Goal: Information Seeking & Learning: Check status

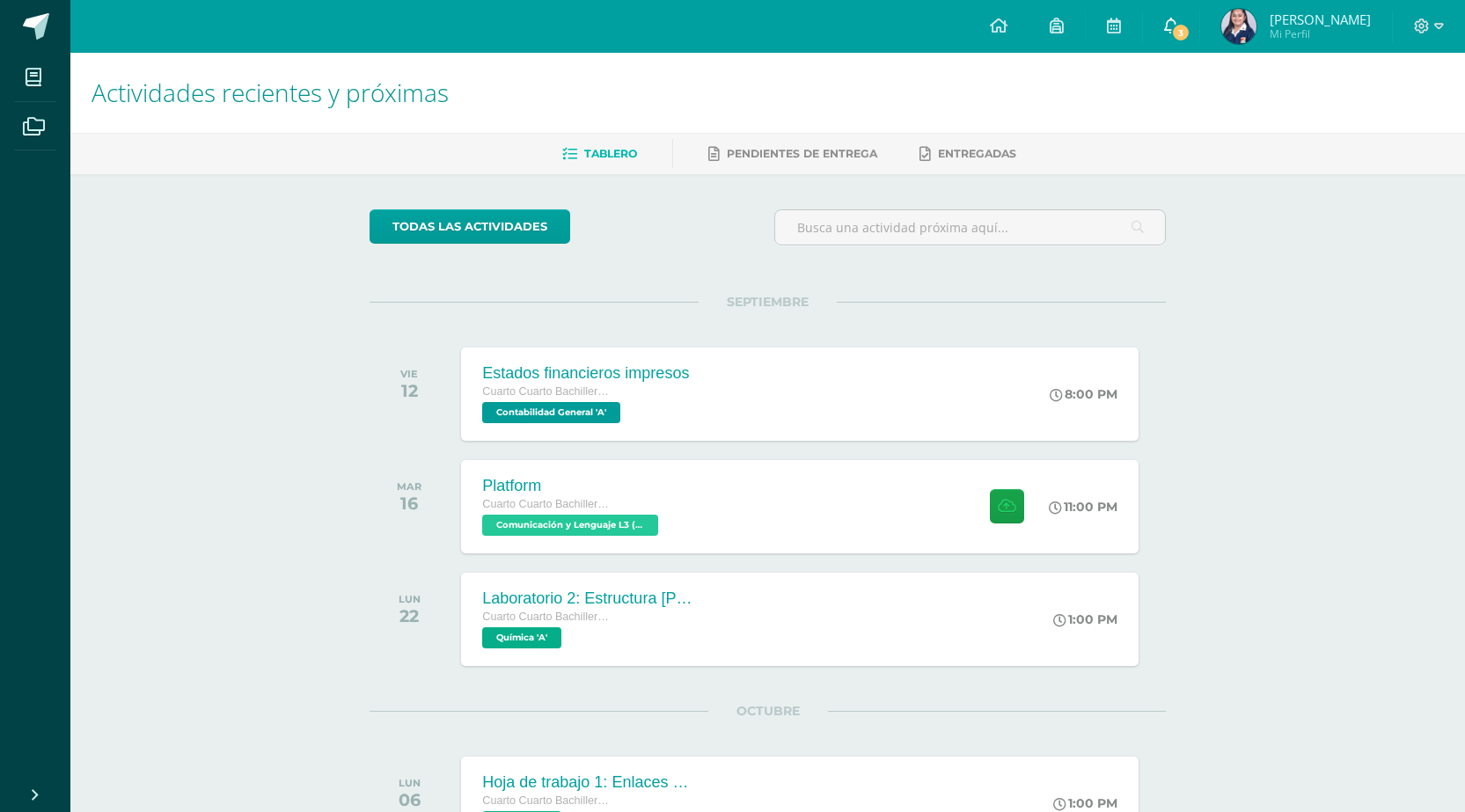
click at [1168, 31] on link "3" at bounding box center [1170, 26] width 56 height 52
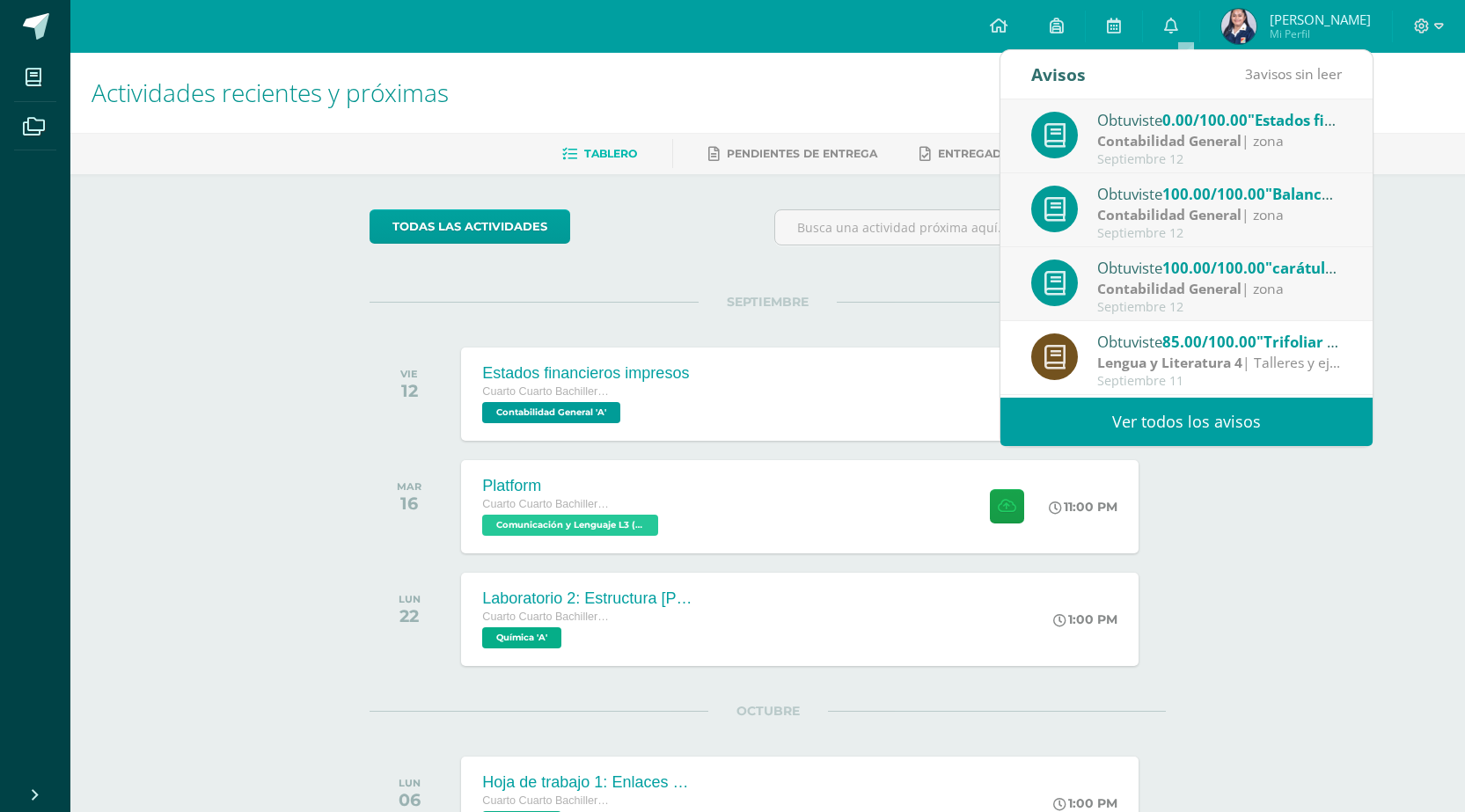
click at [1189, 278] on div "Obtuviste 100.00/100.00 "carátula" en Contabilidad General" at bounding box center [1219, 267] width 244 height 23
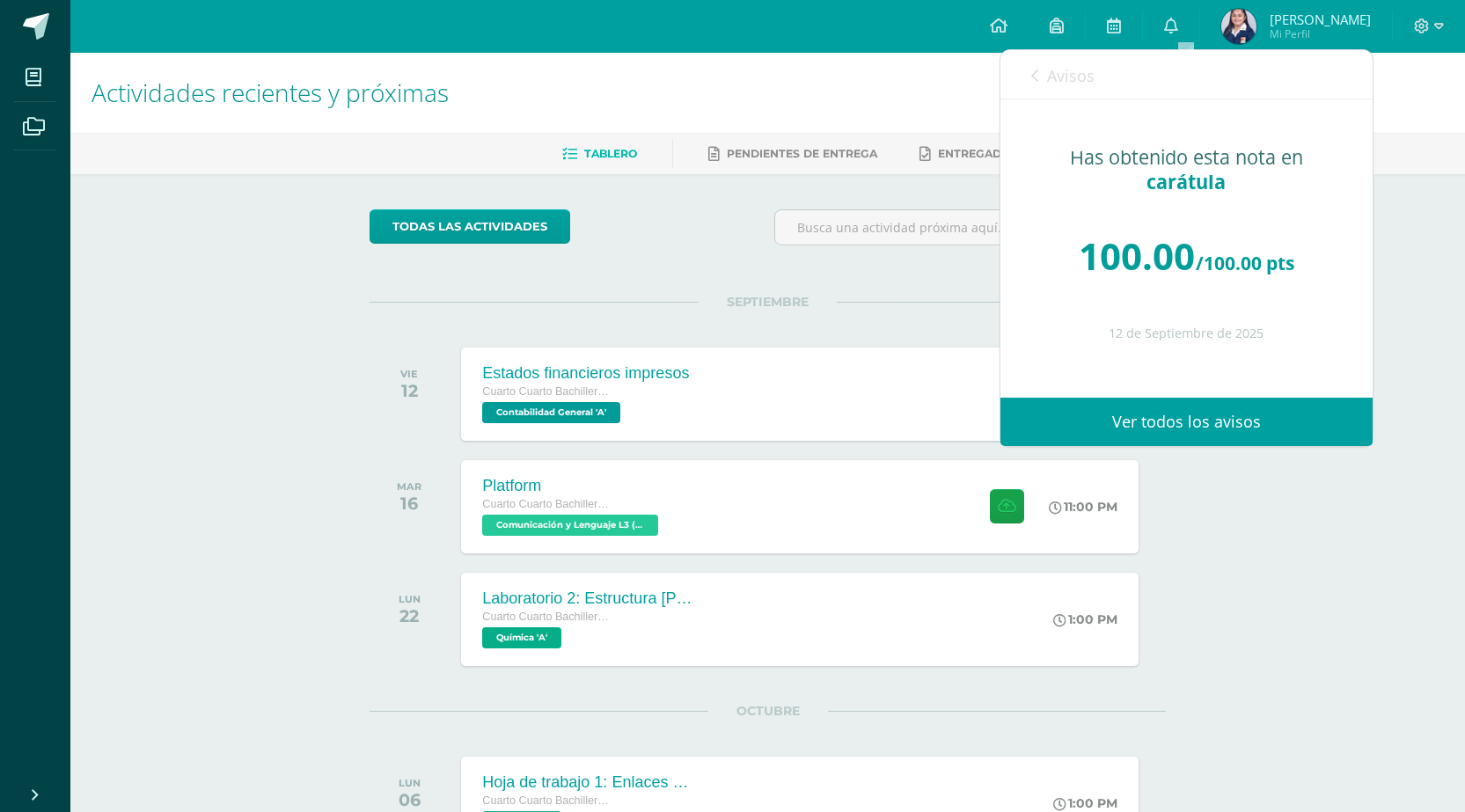
click at [1054, 88] on link "Avisos" at bounding box center [1063, 75] width 63 height 51
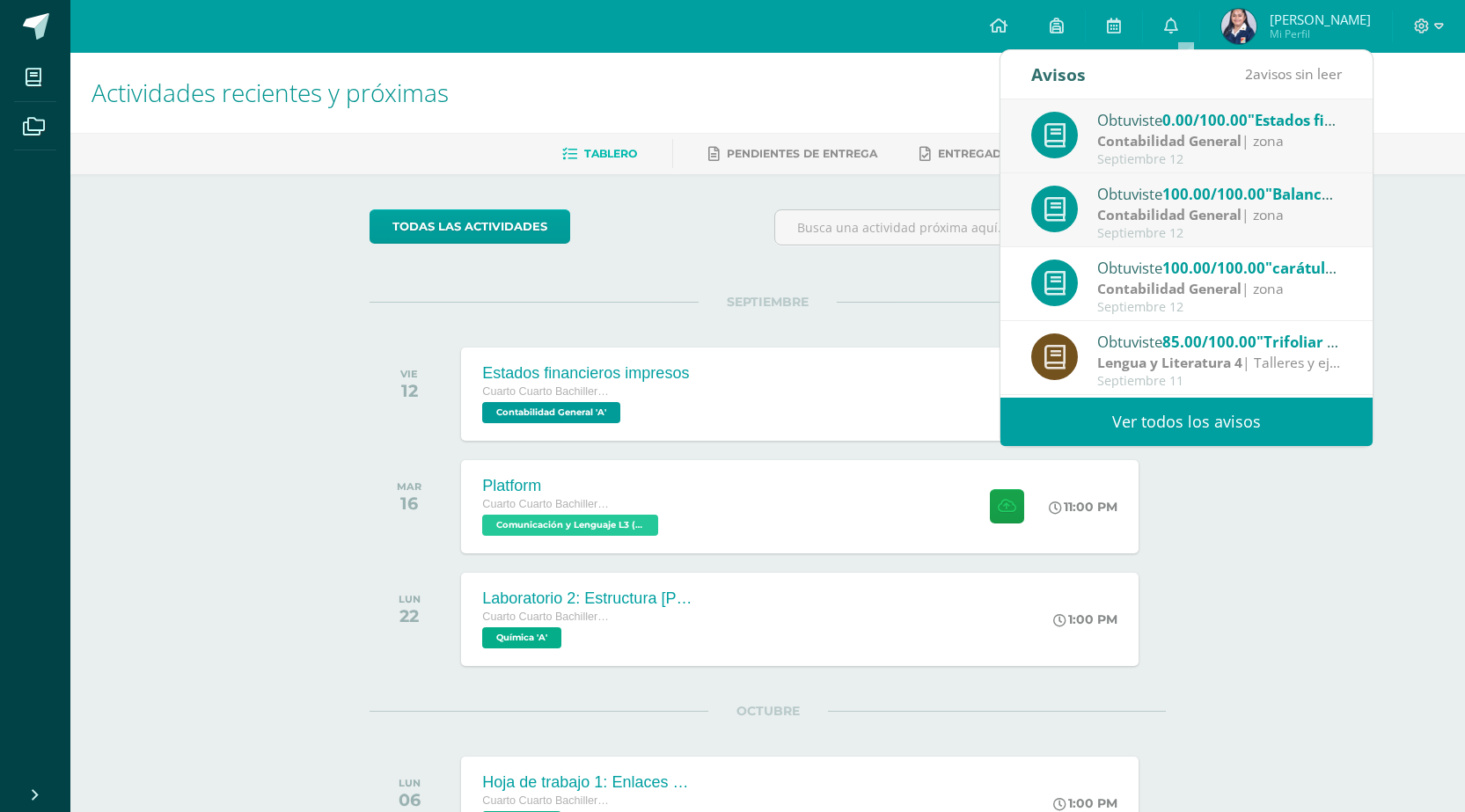
click at [1178, 200] on span "100.00/100.00" at bounding box center [1213, 194] width 103 height 20
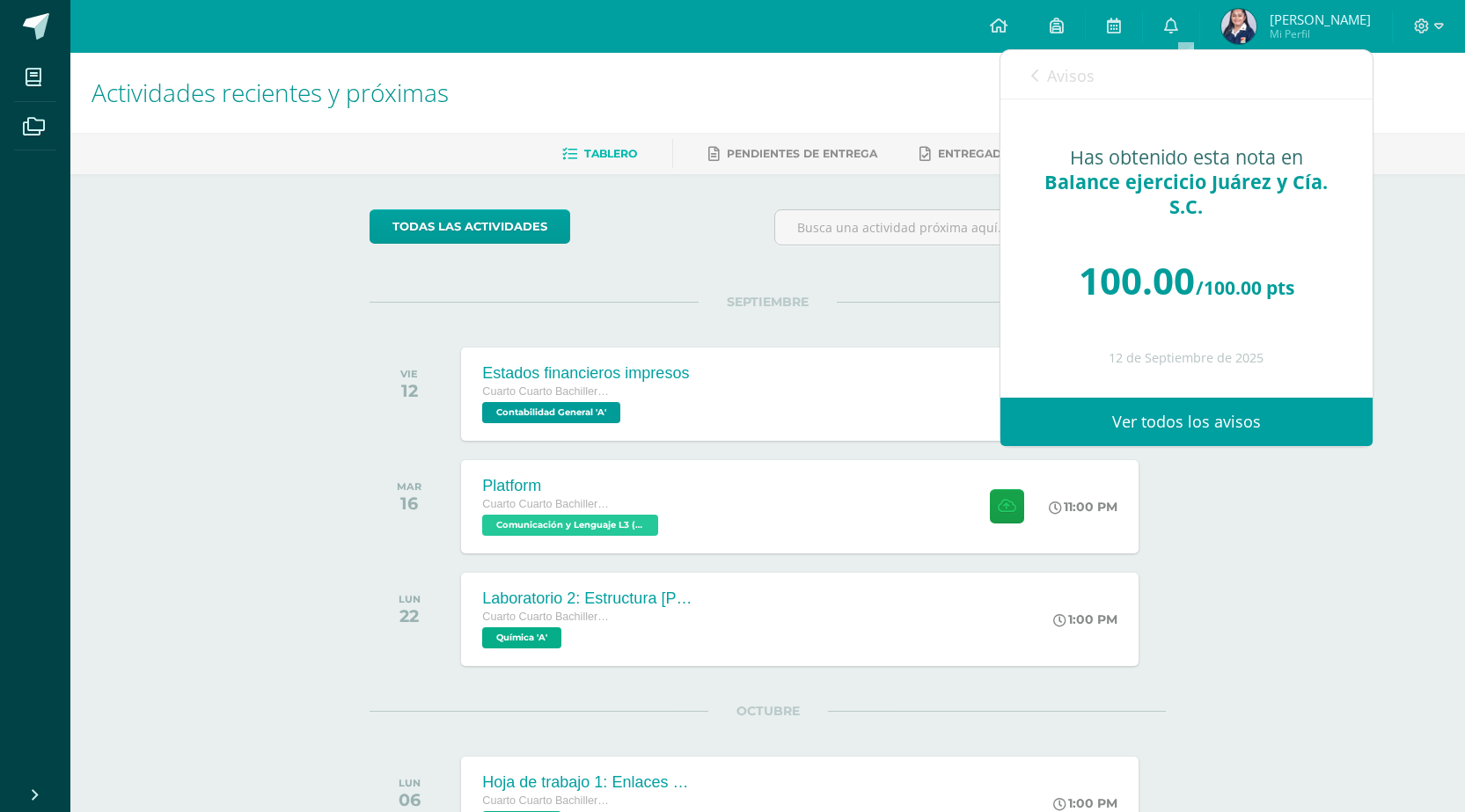
click at [1042, 79] on link "Avisos" at bounding box center [1063, 75] width 63 height 51
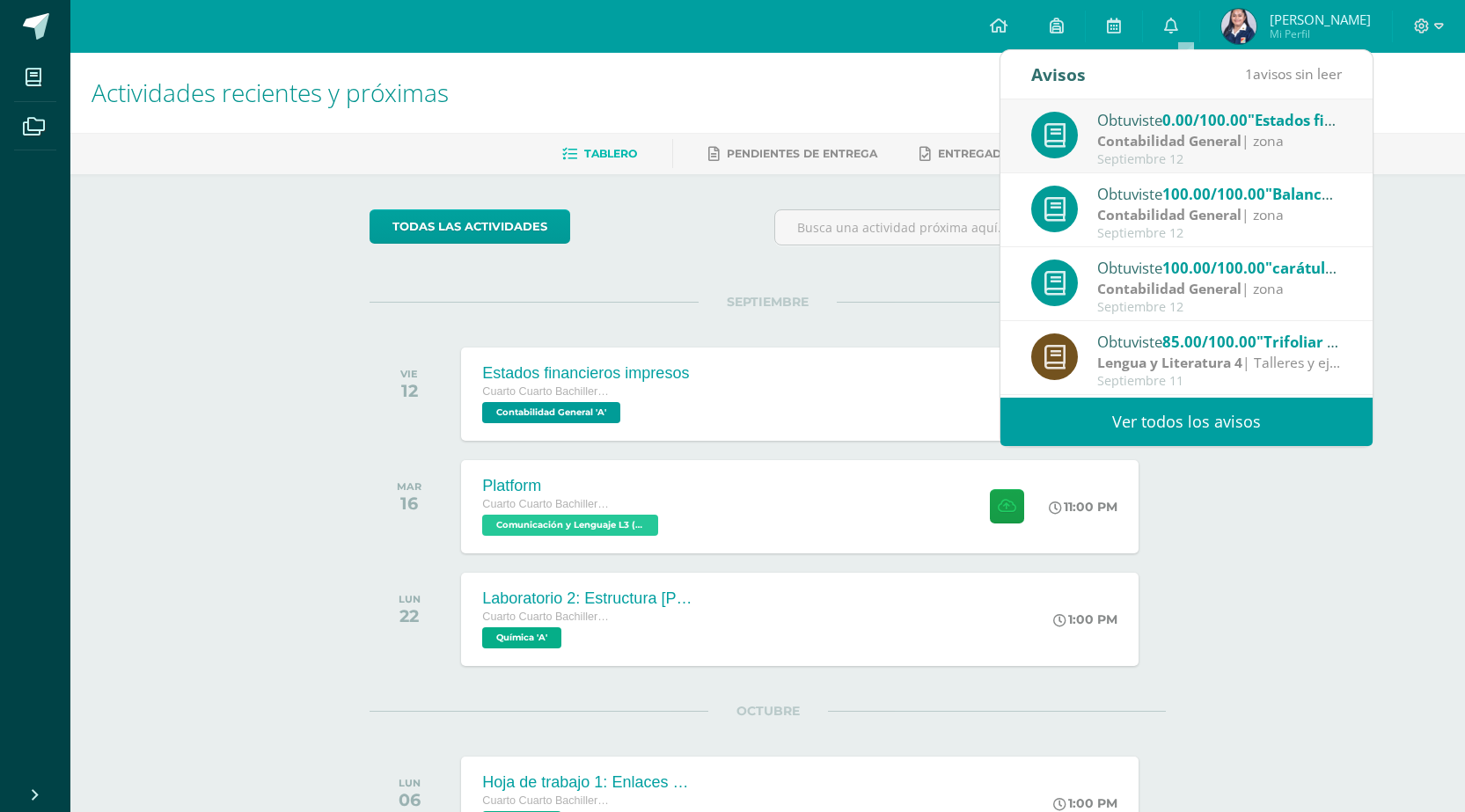
click at [1153, 114] on div "Obtuviste 0.00/100.00 "Estados financieros impresos" en Contabilidad General" at bounding box center [1219, 119] width 244 height 23
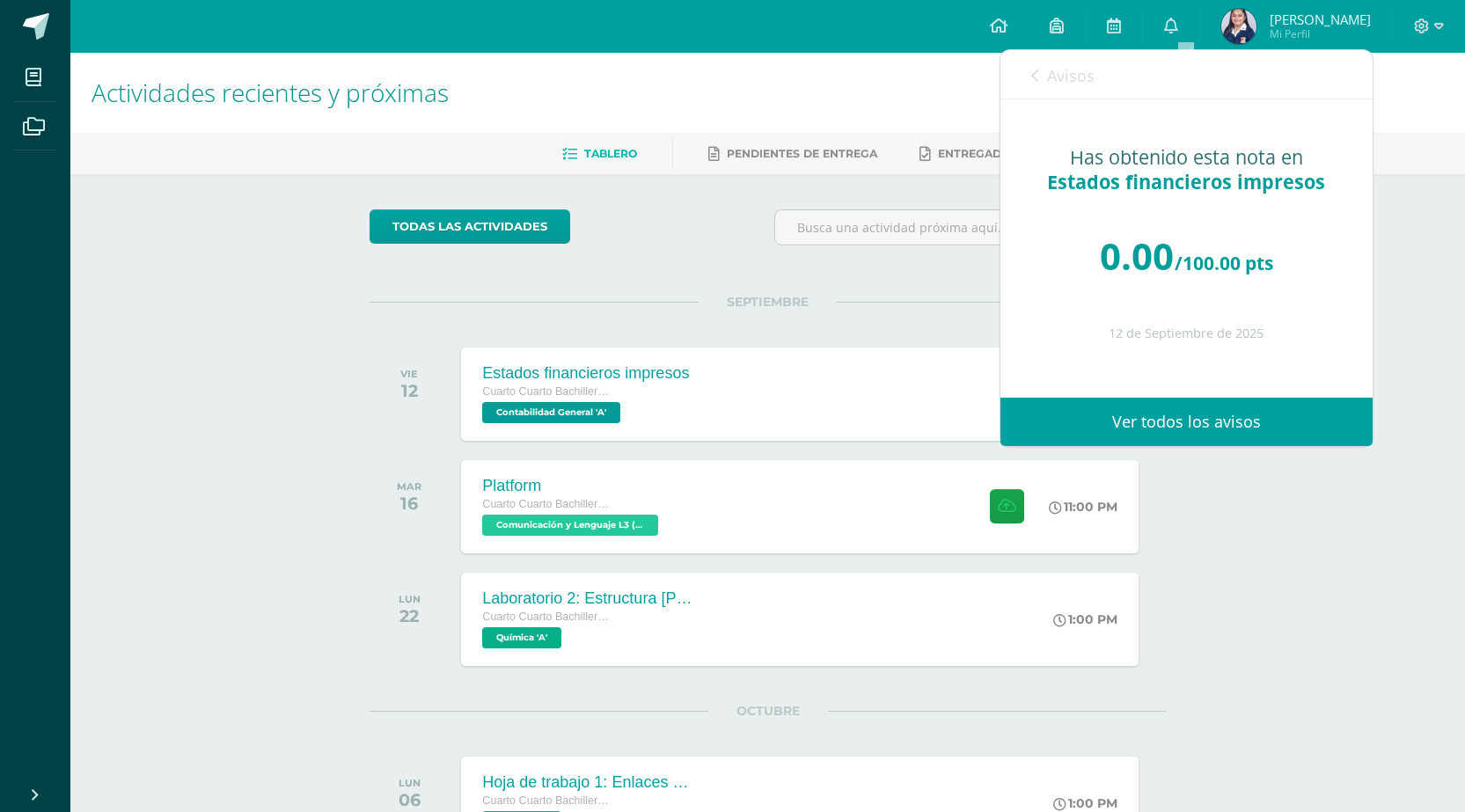
click at [1018, 73] on div "Avisos 0 avisos sin leer Avisos" at bounding box center [1186, 75] width 372 height 50
click at [1043, 73] on link "Avisos" at bounding box center [1063, 75] width 63 height 51
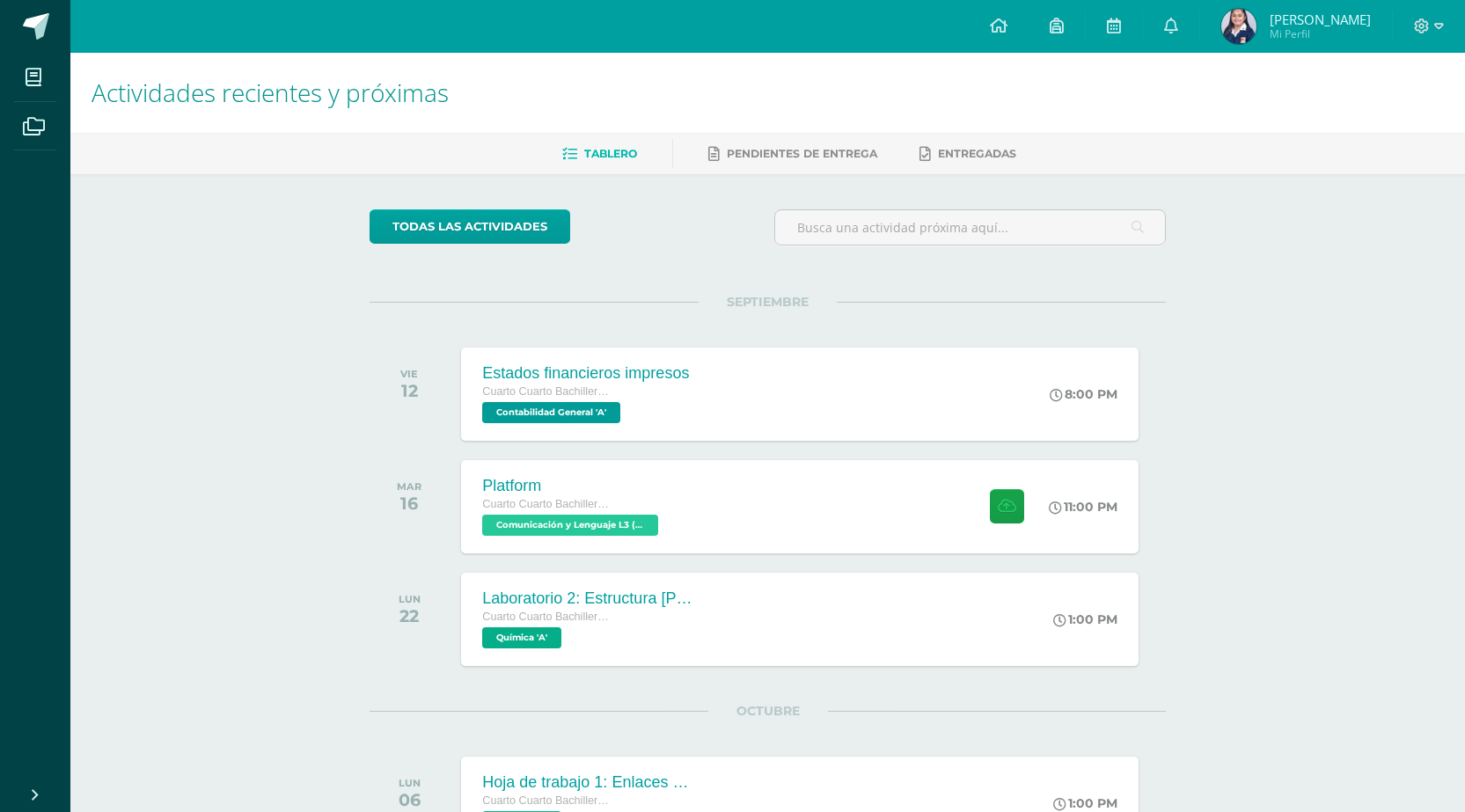
click at [1308, 470] on div "Actividades recientes y próximas Tablero Pendientes de entrega Entregadas todas…" at bounding box center [768, 619] width 1394 height 1133
click at [1331, 55] on h1 "Actividades recientes y próximas" at bounding box center [768, 92] width 1352 height 80
click at [1332, 29] on span "Mi Perfil" at bounding box center [1320, 34] width 101 height 15
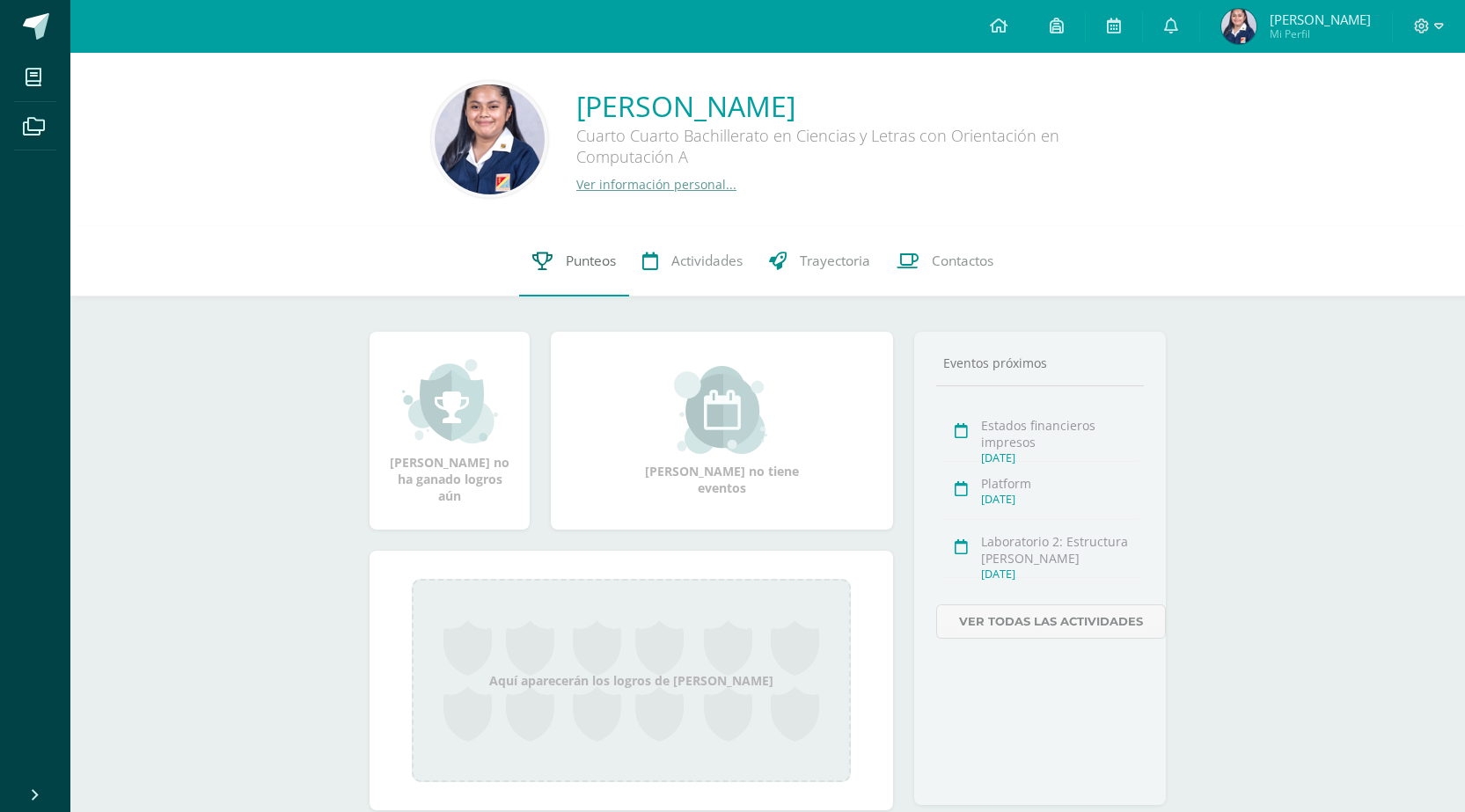
click at [592, 263] on span "Punteos" at bounding box center [591, 261] width 51 height 18
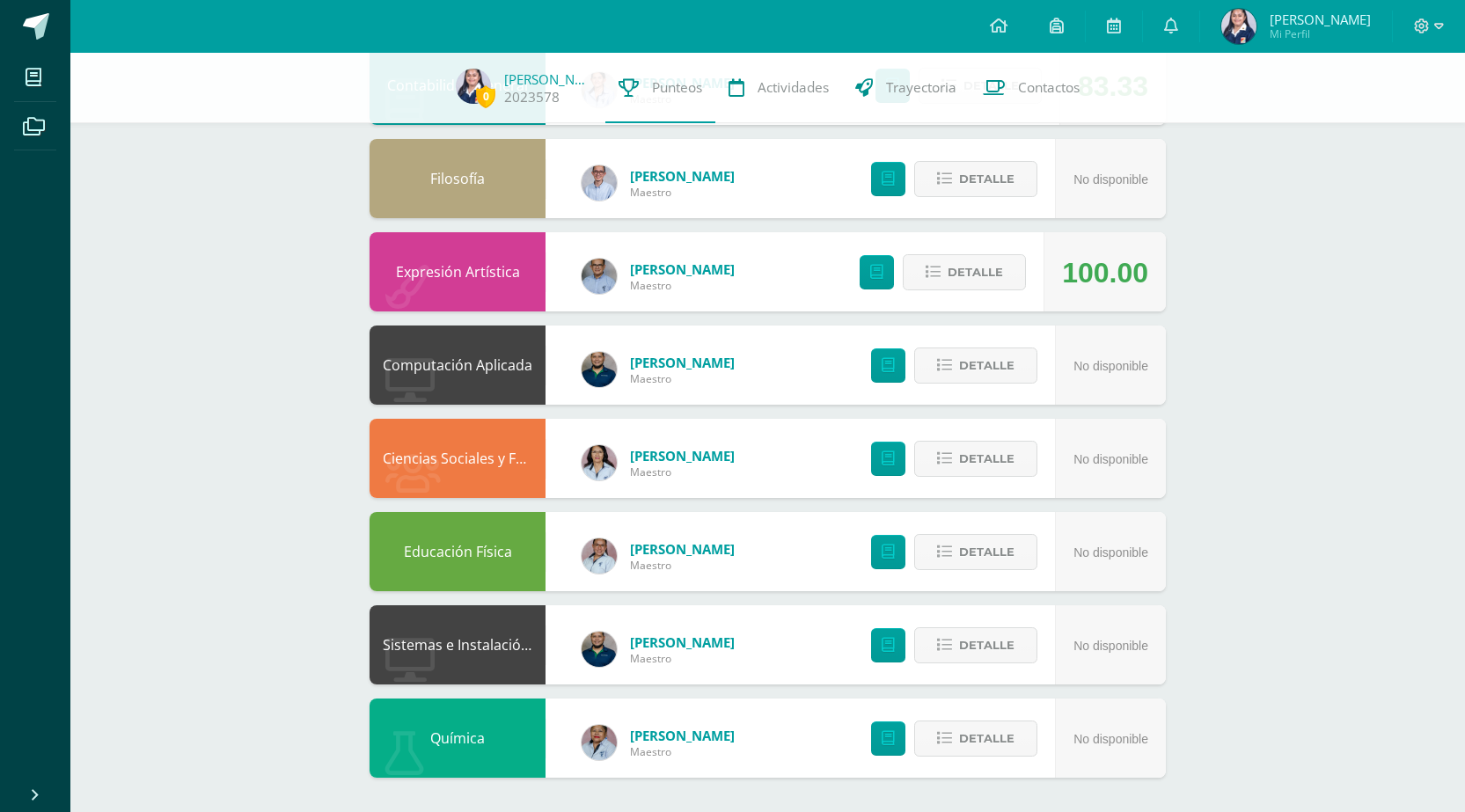
scroll to position [1071, 0]
